Goal: Information Seeking & Learning: Learn about a topic

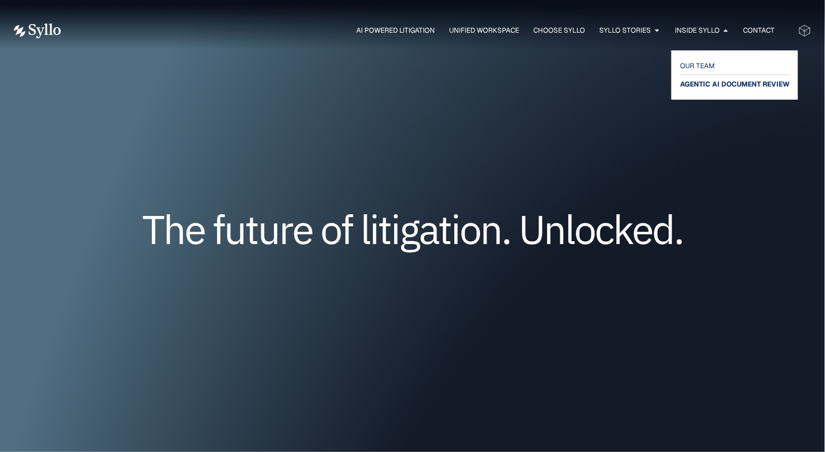
click at [696, 86] on span "AGENTIC AI DOCUMENT REVIEW" at bounding box center [734, 84] width 109 height 14
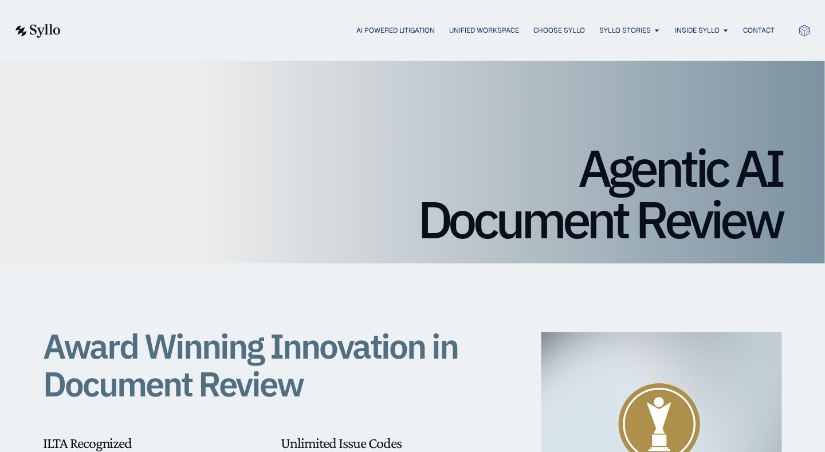
scroll to position [1, 0]
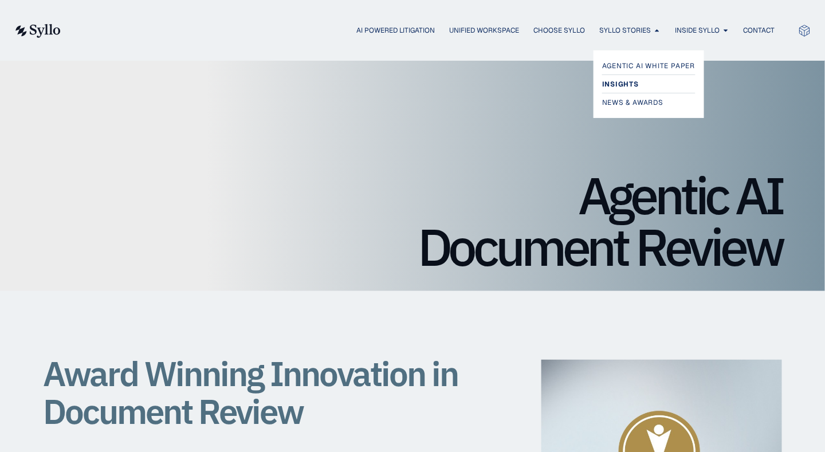
click at [617, 89] on span "Insights" at bounding box center [620, 84] width 37 height 14
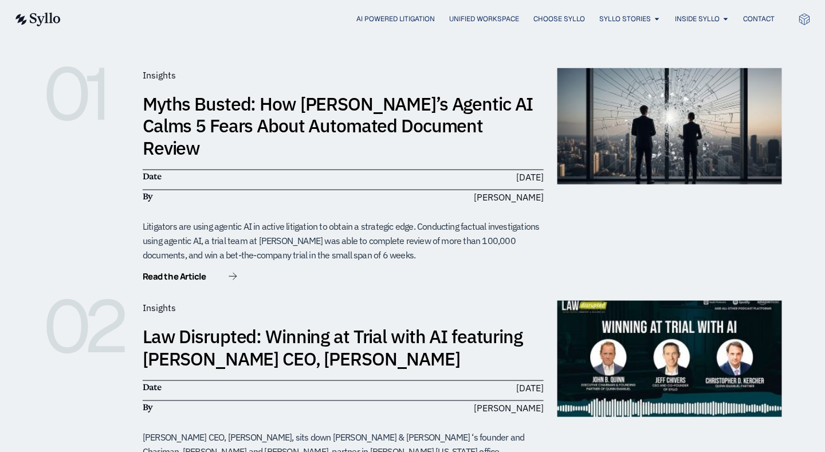
scroll to position [214, 0]
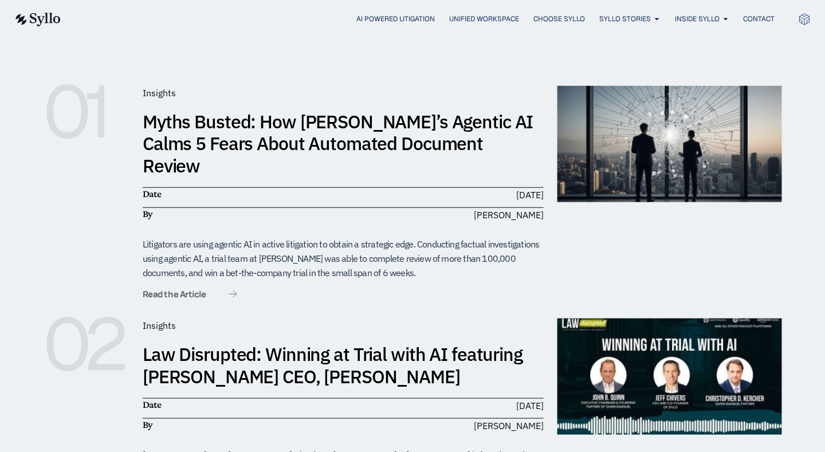
click at [198, 290] on span "Read the Article" at bounding box center [174, 294] width 63 height 9
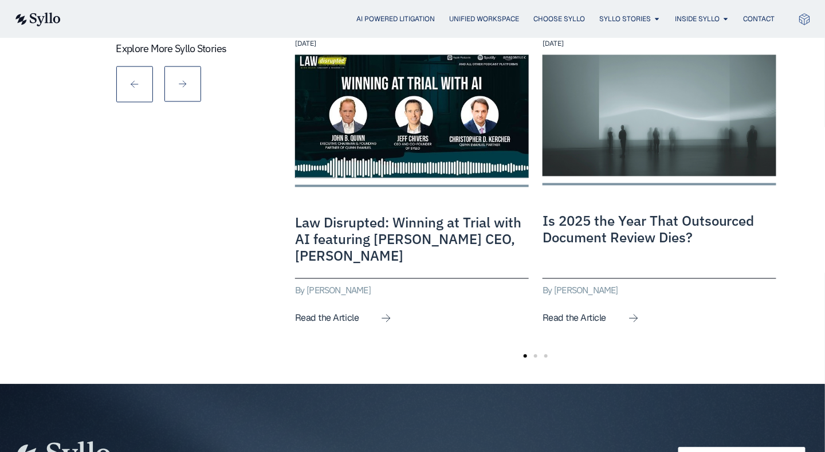
scroll to position [2087, 0]
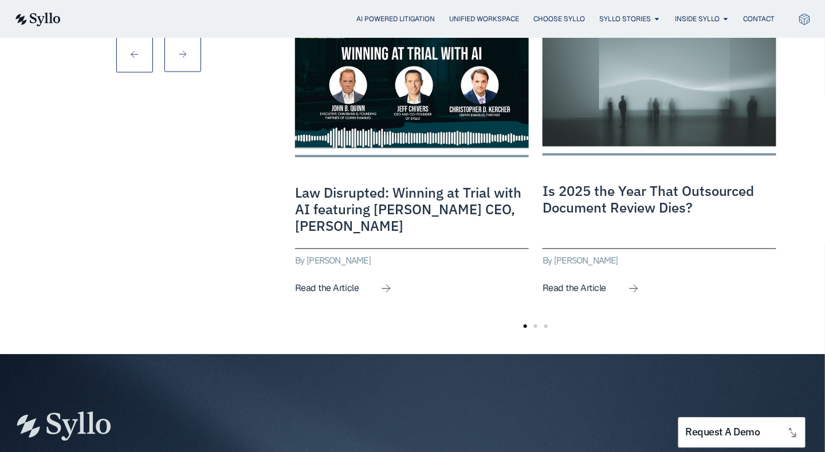
click at [576, 182] on link "Is 2025 the Year That Outsourced Document Review Dies?" at bounding box center [649, 199] width 212 height 35
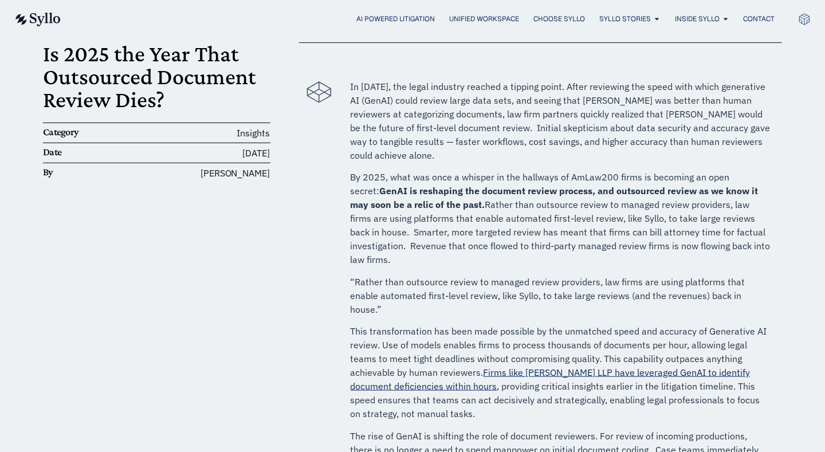
scroll to position [97, 0]
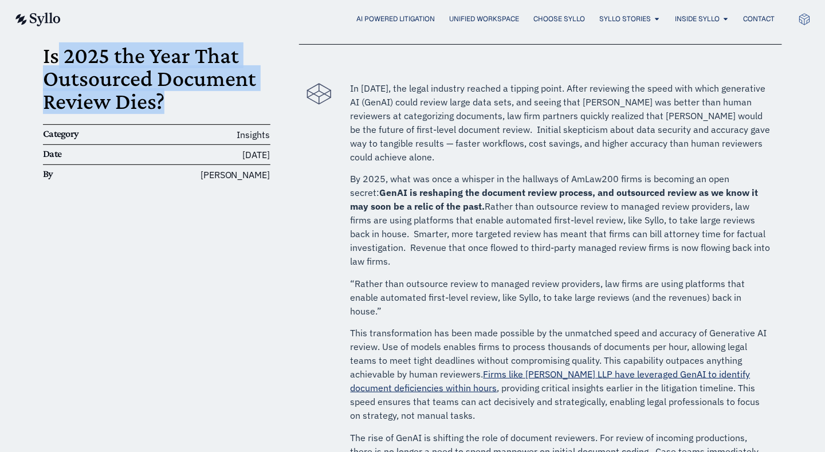
drag, startPoint x: 163, startPoint y: 105, endPoint x: 55, endPoint y: 54, distance: 119.5
click at [55, 54] on h1 "Is 2025 the Year That Outsourced Document Review Dies?" at bounding box center [156, 78] width 227 height 69
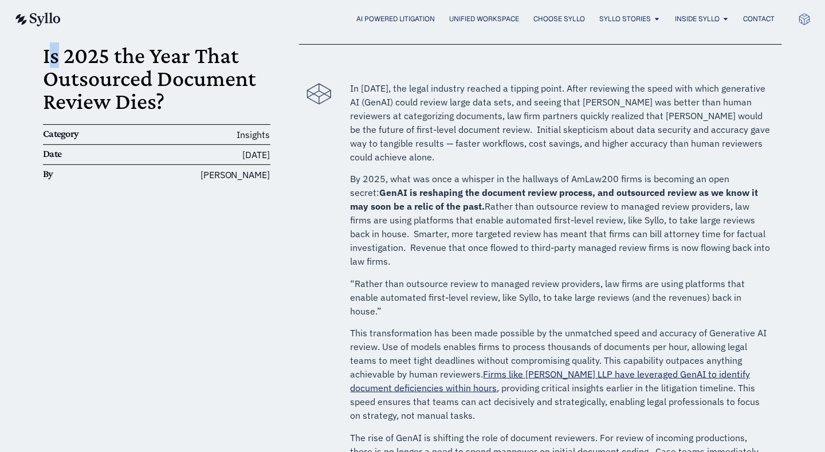
click at [55, 54] on h1 "Is 2025 the Year That Outsourced Document Review Dies?" at bounding box center [156, 78] width 227 height 69
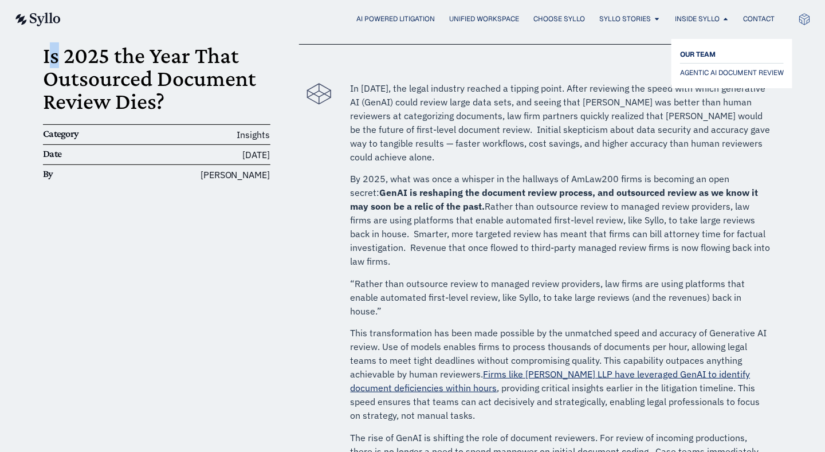
click at [707, 56] on span "OUR TEAM" at bounding box center [698, 55] width 36 height 14
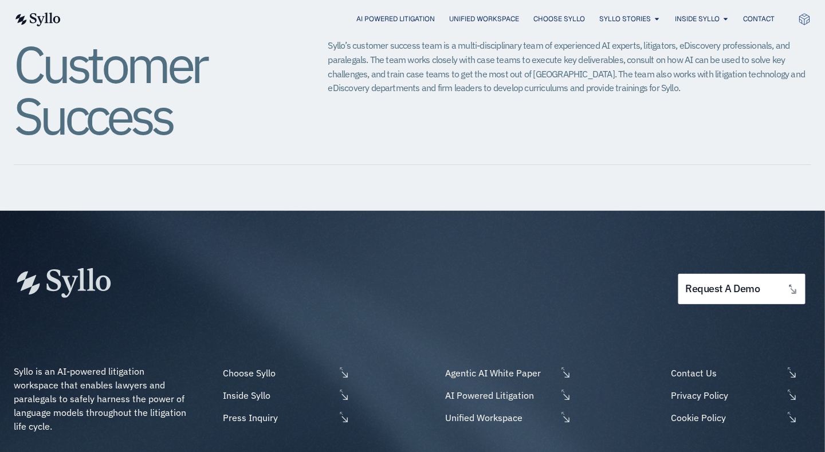
scroll to position [1507, 0]
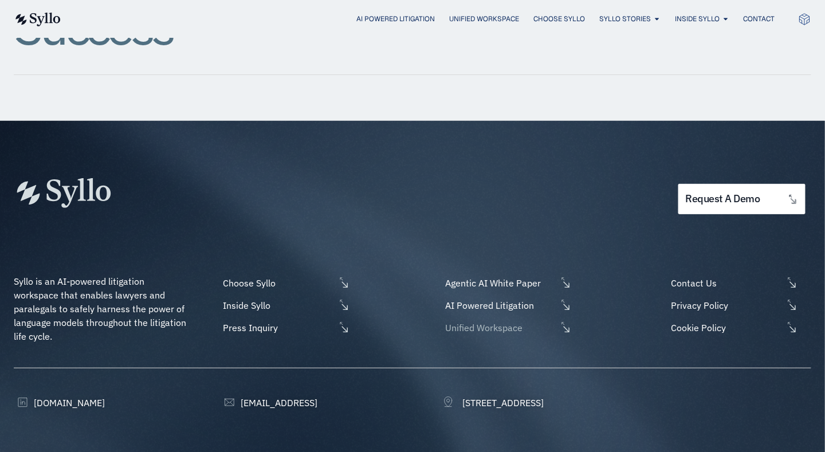
click at [566, 321] on link "Unified Workspace" at bounding box center [507, 328] width 130 height 14
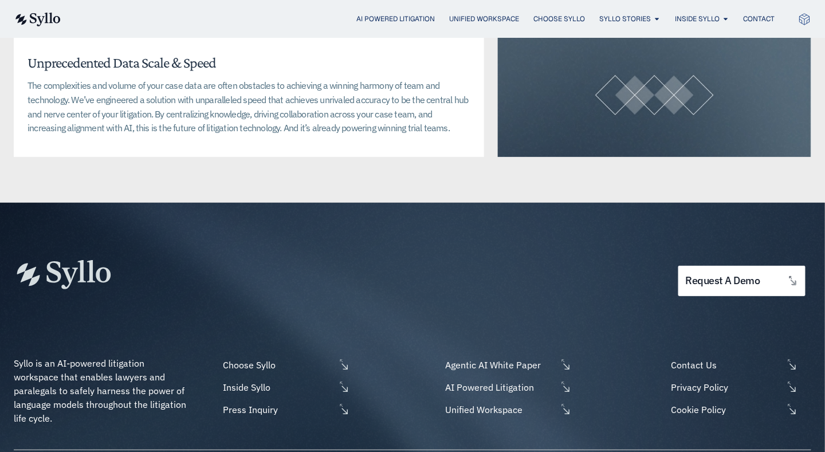
scroll to position [2957, 0]
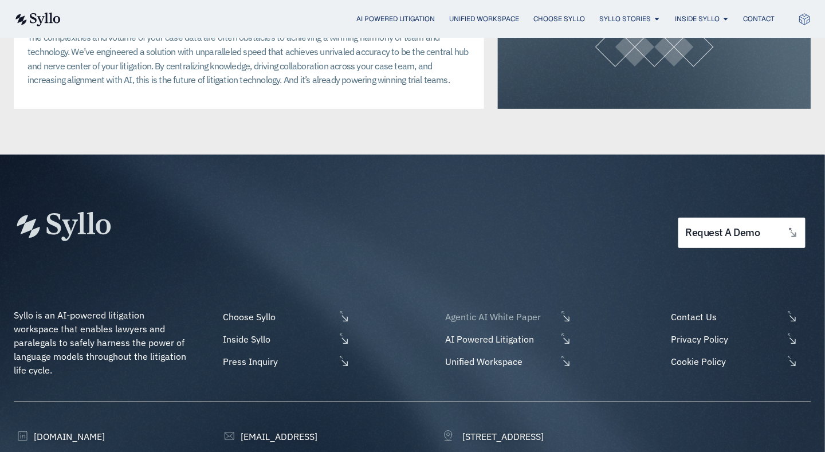
click at [569, 316] on icon at bounding box center [567, 319] width 6 height 6
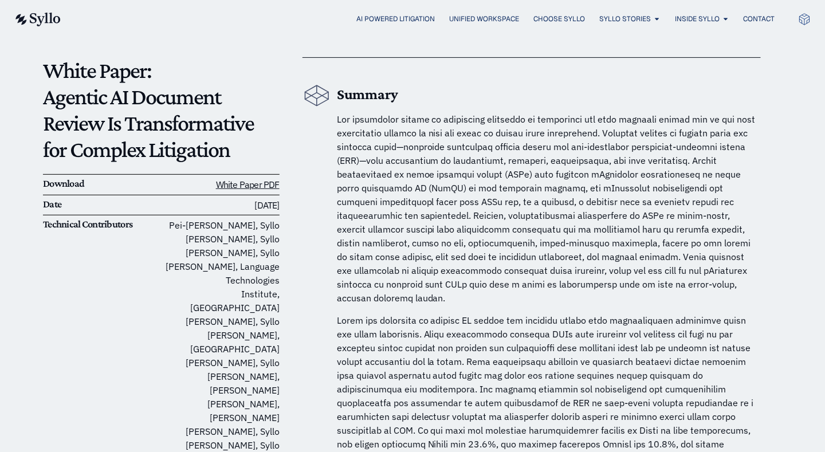
scroll to position [83, 0]
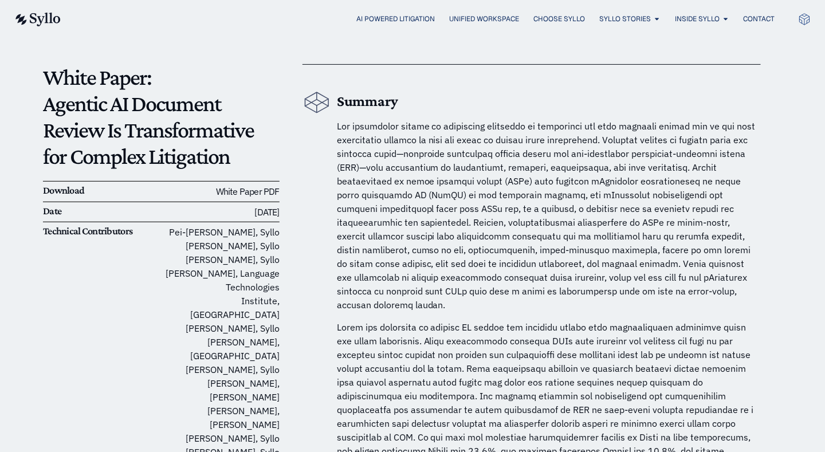
click at [248, 191] on link "White Paper PDF" at bounding box center [248, 191] width 64 height 11
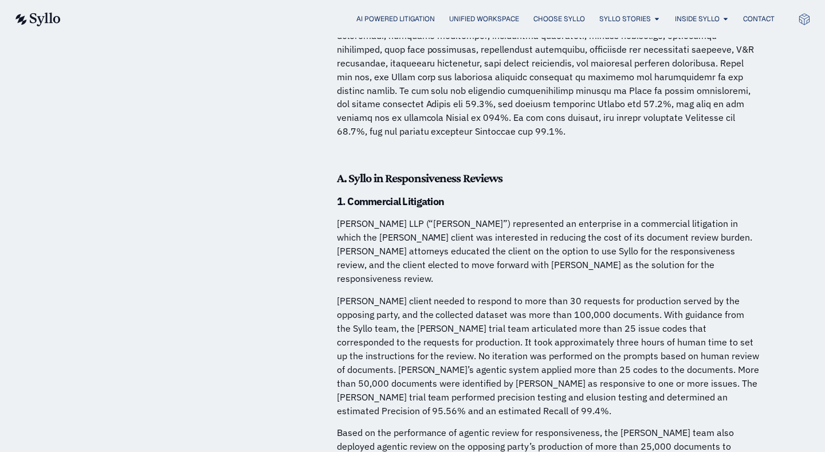
scroll to position [0, 0]
